Goal: Find specific page/section: Find specific page/section

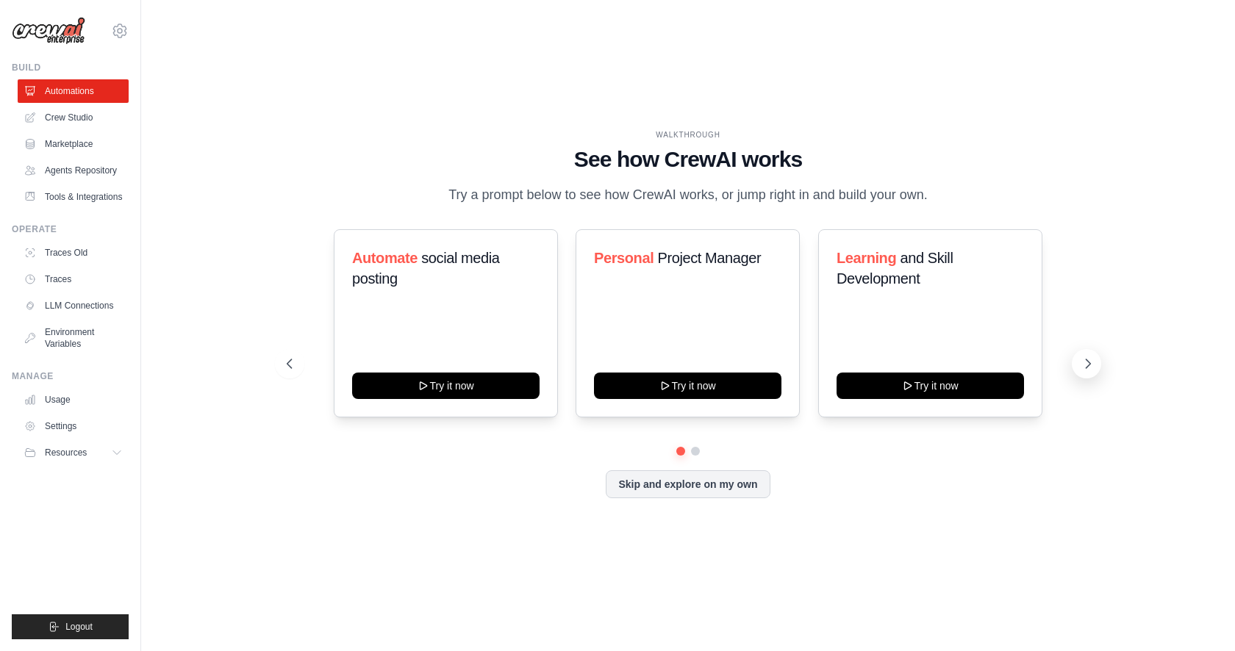
click at [1095, 379] on button at bounding box center [1086, 363] width 29 height 29
click at [102, 169] on link "Agents Repository" at bounding box center [74, 171] width 111 height 24
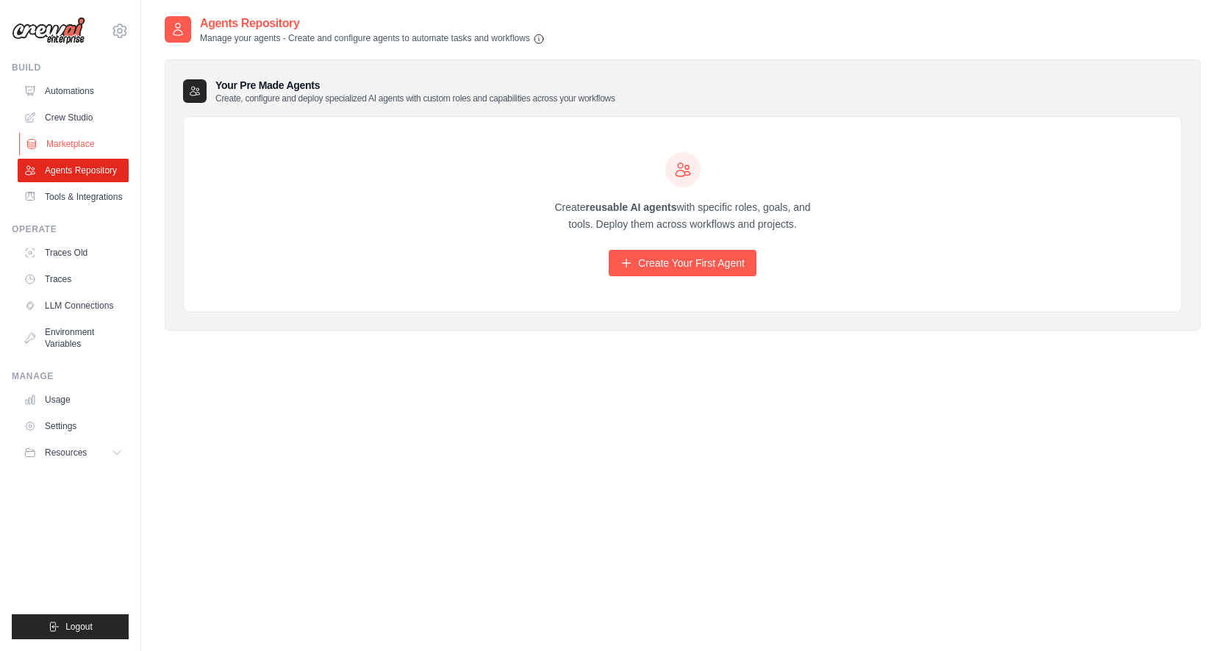
click at [99, 144] on link "Marketplace" at bounding box center [74, 144] width 111 height 24
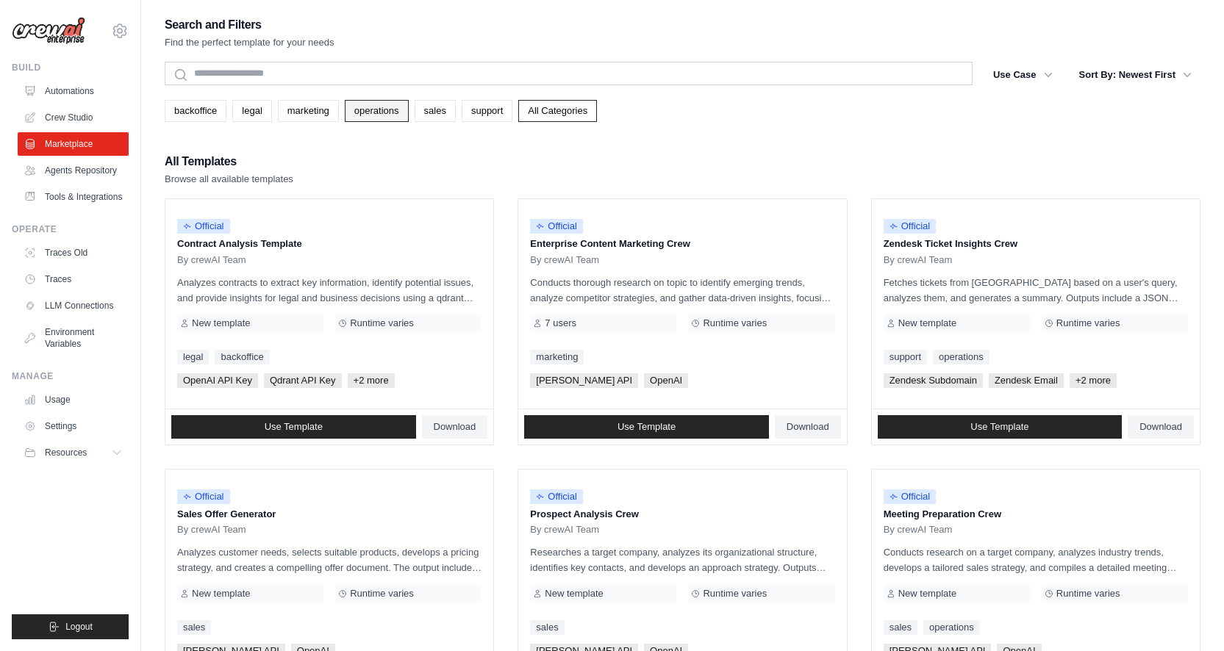
click at [405, 120] on link "operations" at bounding box center [377, 111] width 64 height 22
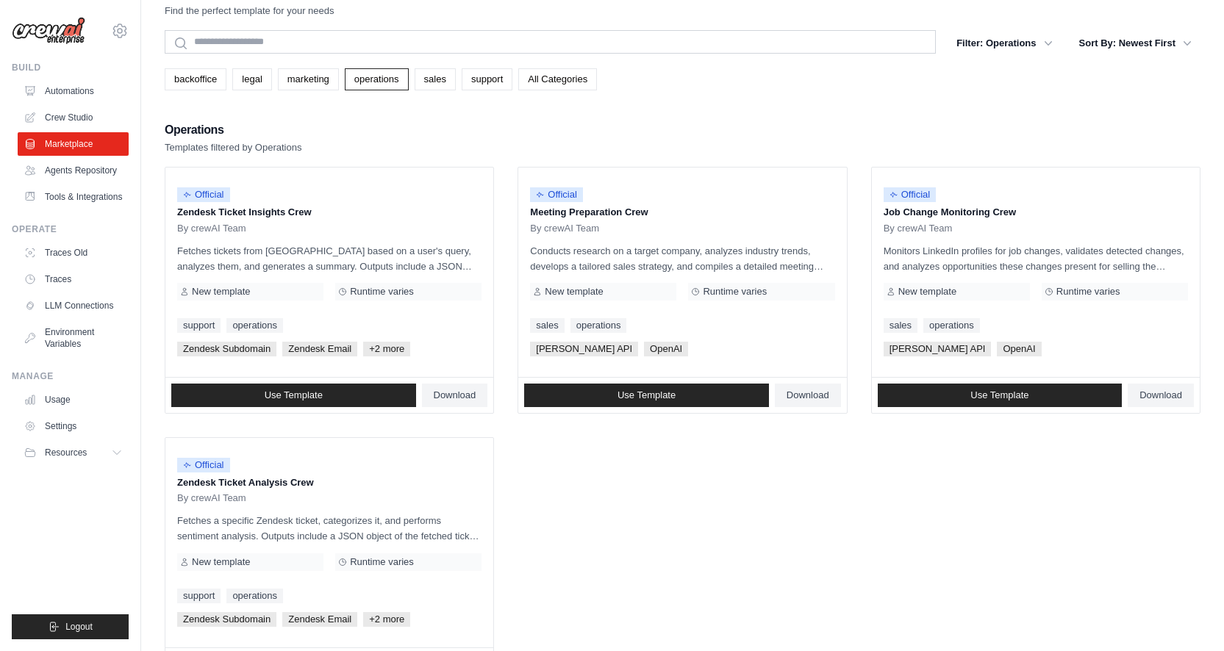
scroll to position [96, 0]
